Goal: Task Accomplishment & Management: Manage account settings

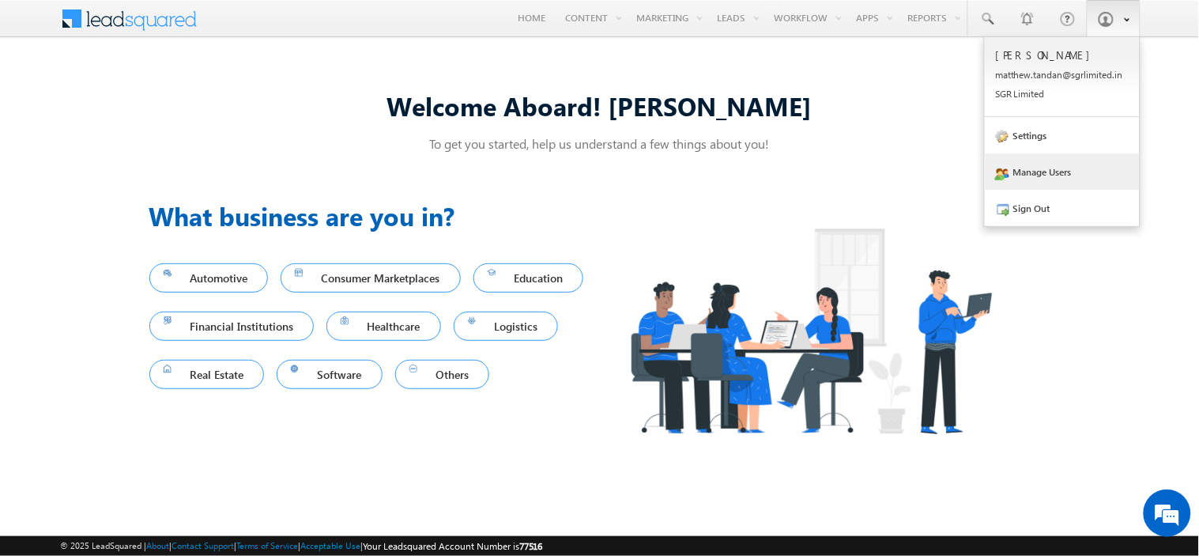
click at [1063, 169] on link "Manage Users" at bounding box center [1062, 171] width 155 height 36
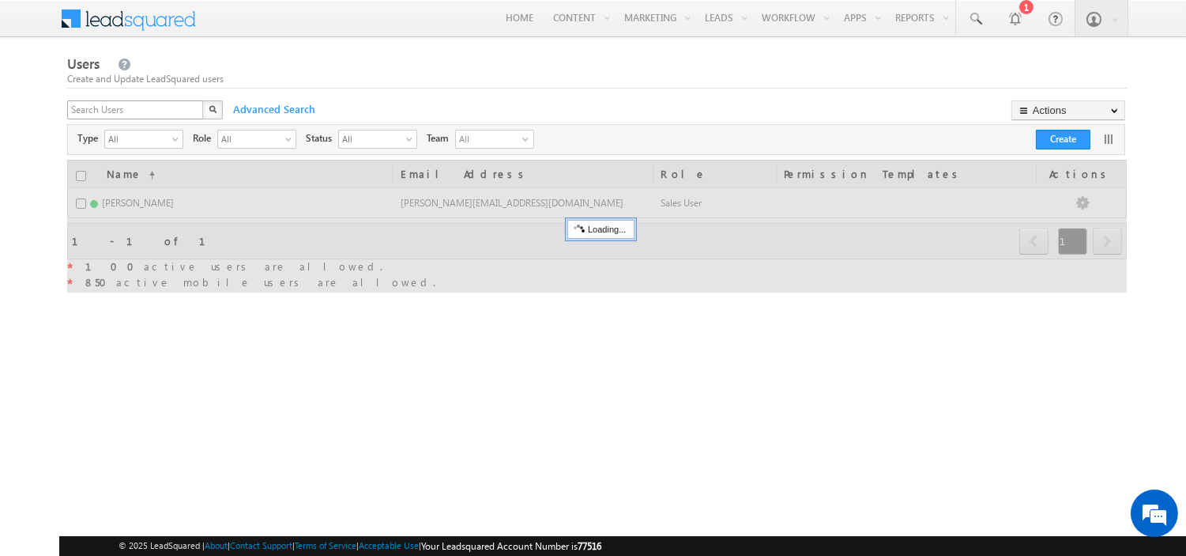
click at [194, 107] on div "X" at bounding box center [146, 111] width 158 height 23
click at [163, 107] on input "text" at bounding box center [136, 109] width 138 height 19
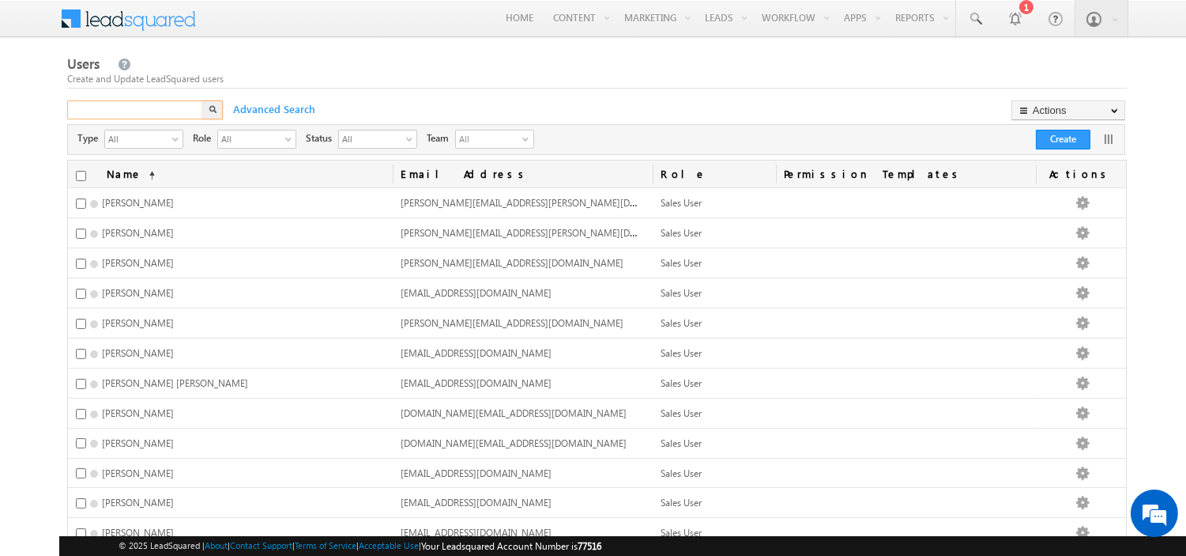
paste input "sandeep.b@sgrlimited.in"
type input "sandeep.b@sgrlimited.in"
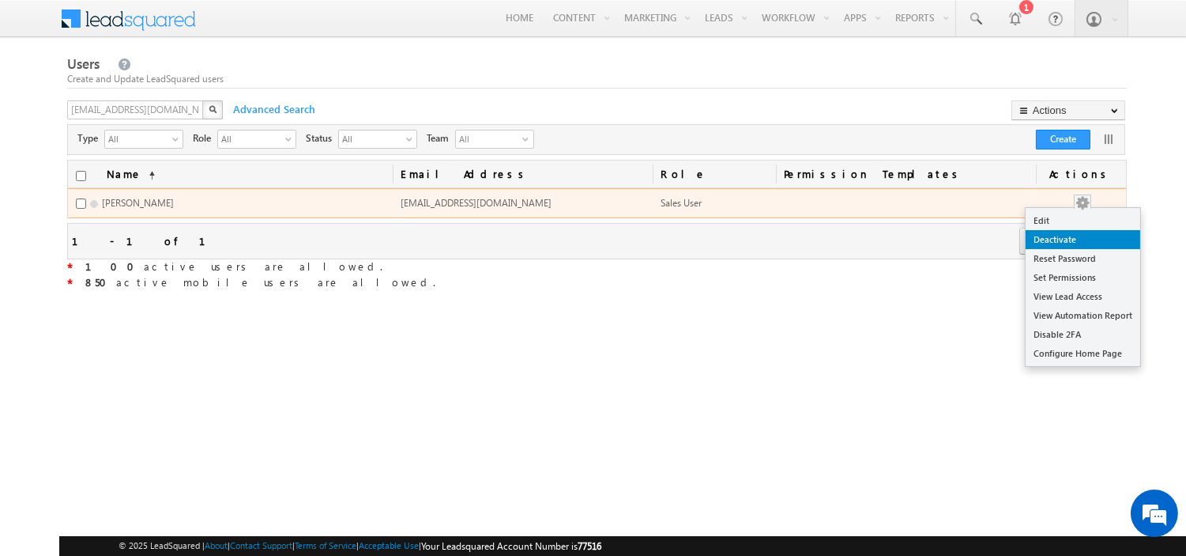
click at [1077, 241] on link "Deactivate" at bounding box center [1083, 239] width 115 height 19
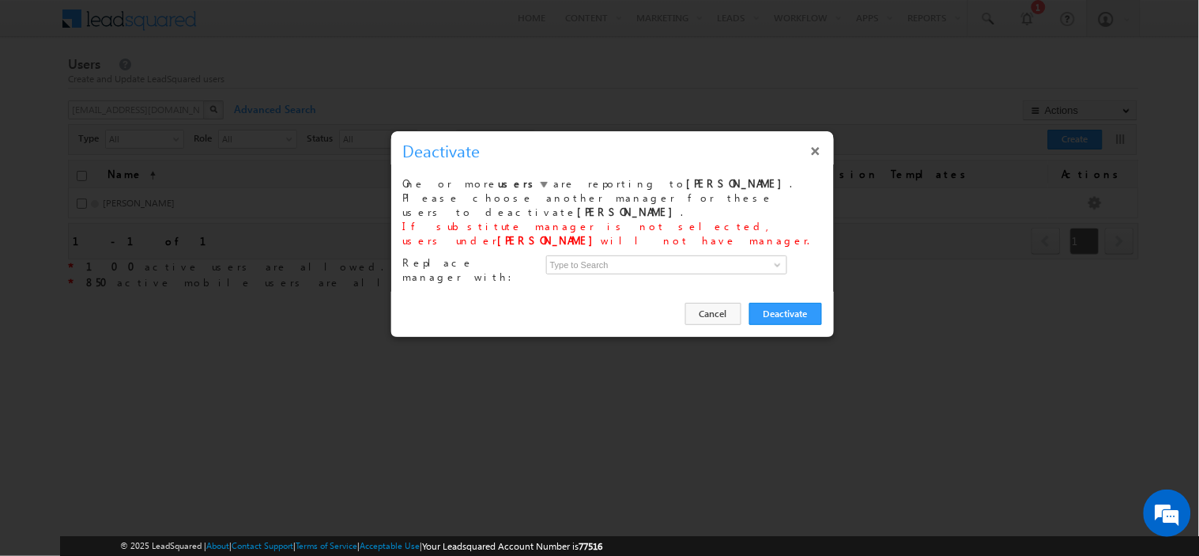
click at [822, 150] on button "×" at bounding box center [815, 151] width 25 height 28
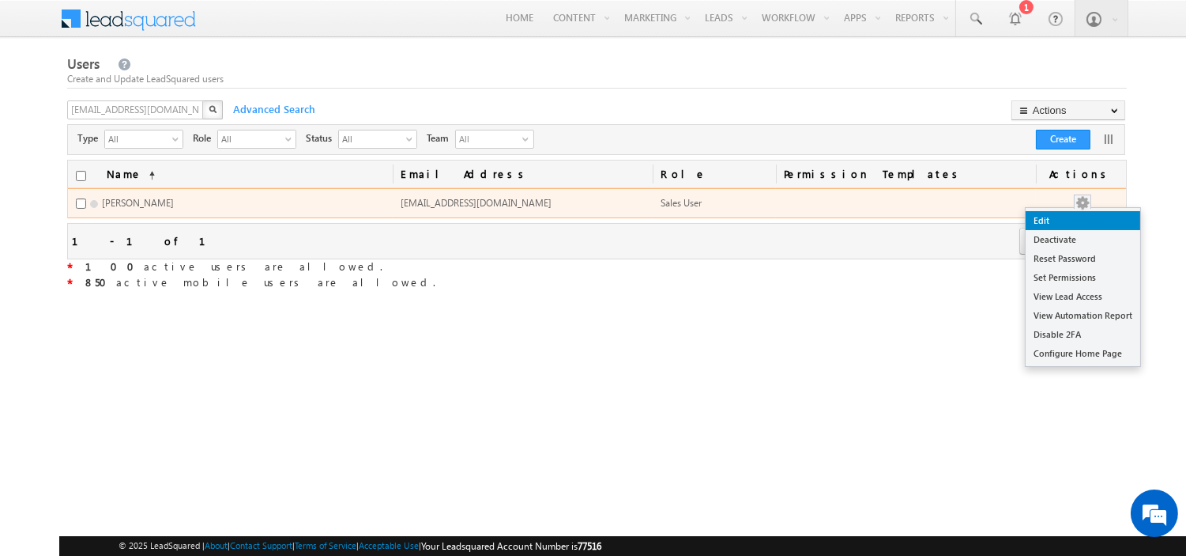
click at [1078, 227] on link "Edit" at bounding box center [1083, 220] width 115 height 19
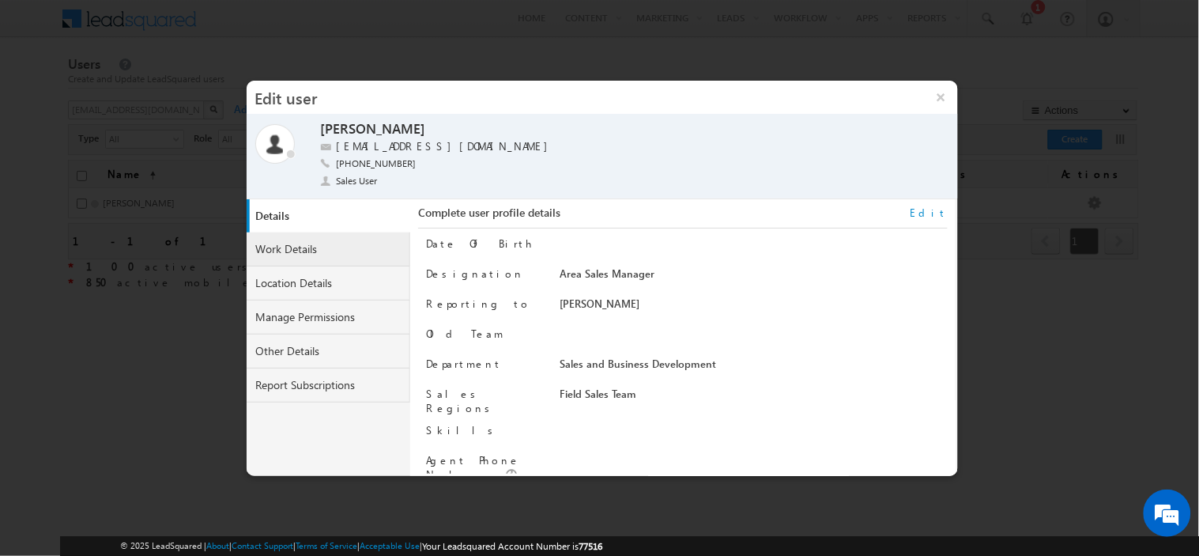
click at [289, 253] on link "Work Details" at bounding box center [329, 249] width 164 height 34
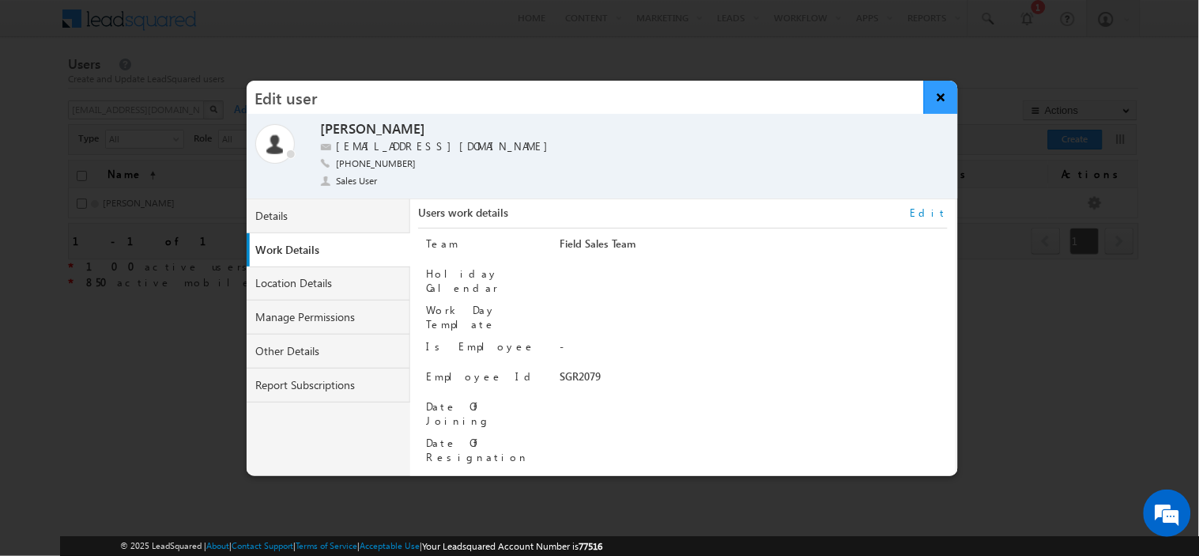
click at [936, 100] on button "×" at bounding box center [941, 97] width 34 height 33
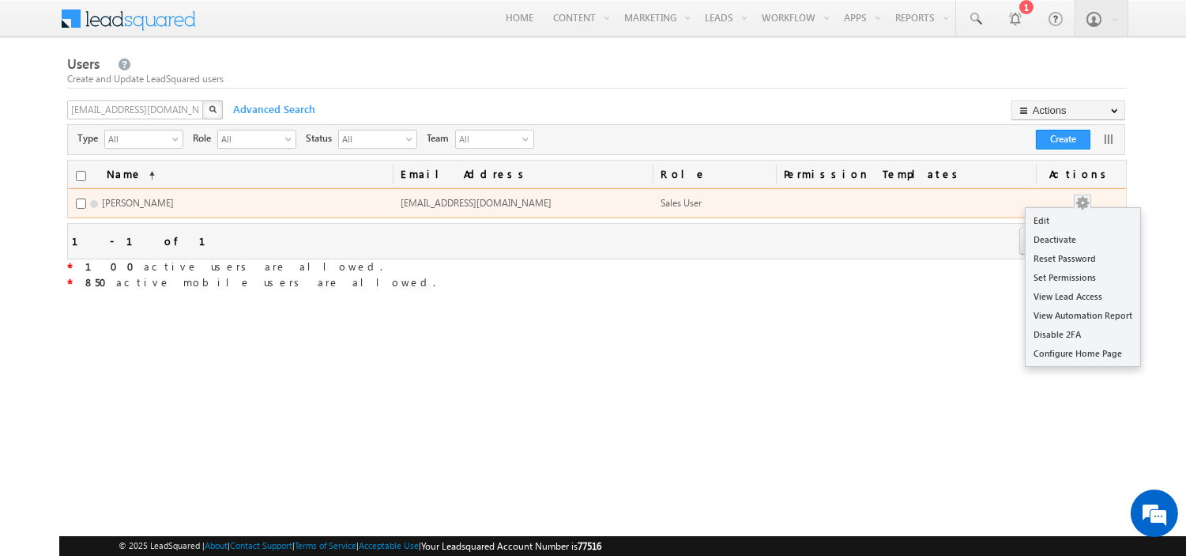
click at [1088, 198] on button "button" at bounding box center [1083, 203] width 16 height 16
click at [1077, 239] on link "Deactivate" at bounding box center [1083, 239] width 115 height 19
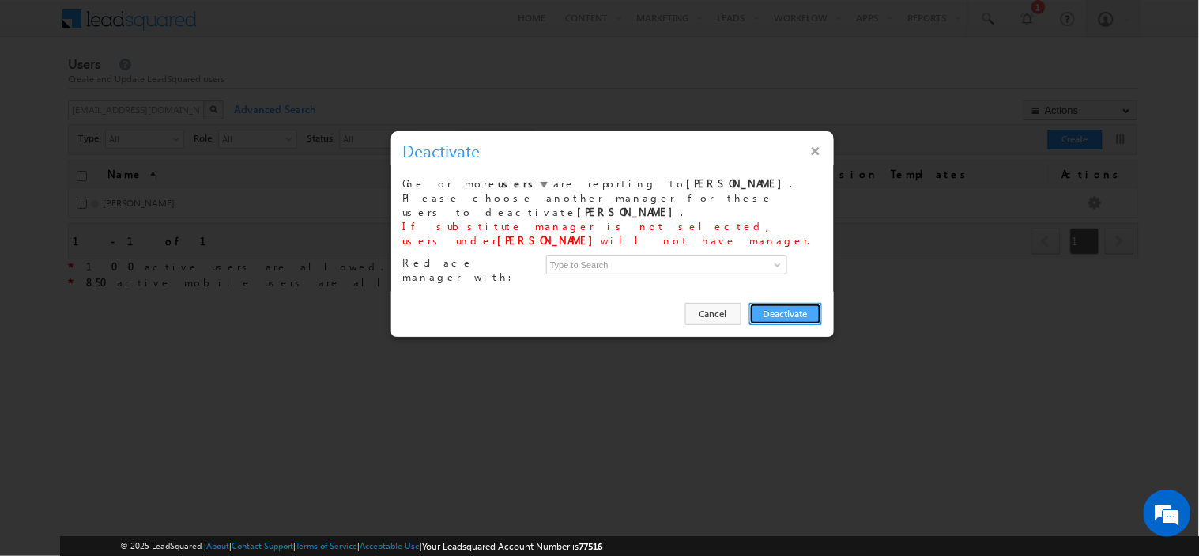
click at [770, 303] on button "Deactivate" at bounding box center [785, 314] width 73 height 22
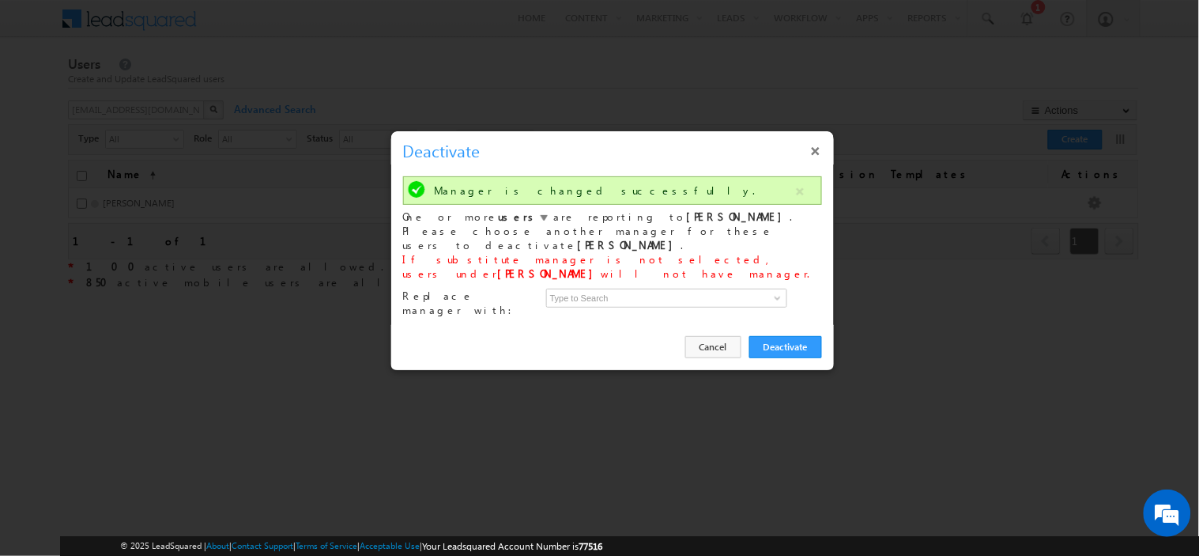
click at [814, 148] on button "×" at bounding box center [815, 151] width 25 height 28
